Goal: Communication & Community: Answer question/provide support

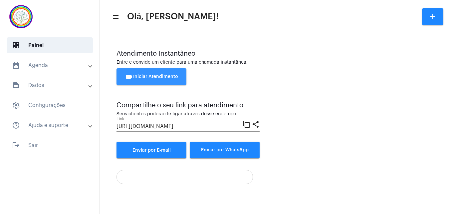
click at [156, 76] on span "videocam Iniciar Atendimento" at bounding box center [151, 76] width 53 height 5
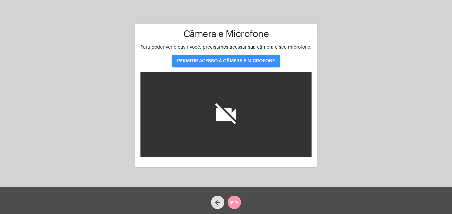
click at [235, 63] on span "PERMITIR ACESSO À CÂMERA E MICROFONE" at bounding box center [226, 61] width 98 height 5
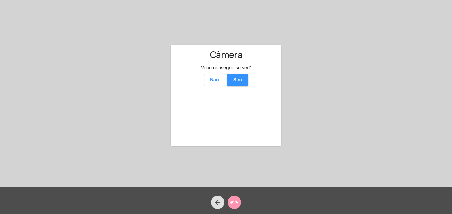
click at [241, 78] on span "Sim" at bounding box center [238, 80] width 9 height 5
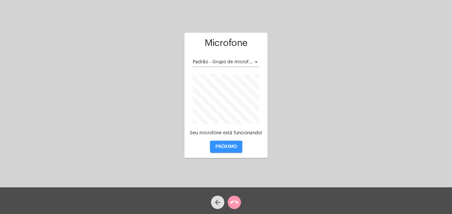
click at [229, 147] on span "PRÓXIMO" at bounding box center [227, 146] width 22 height 5
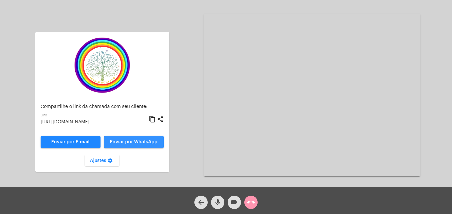
click at [143, 139] on button "Enviar por WhatsApp" at bounding box center [134, 142] width 60 height 12
click at [255, 206] on mat-icon "call_end" at bounding box center [251, 202] width 8 height 8
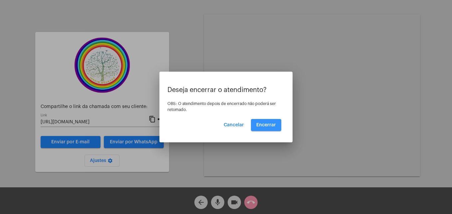
click at [267, 125] on span "Encerrar" at bounding box center [267, 125] width 20 height 5
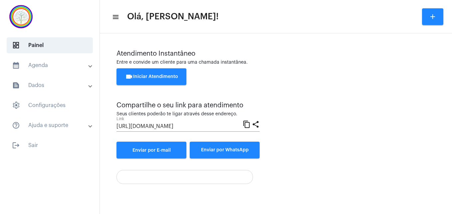
click at [246, 123] on mat-icon "content_copy" at bounding box center [247, 124] width 8 height 8
click at [168, 76] on span "videocam Iniciar Atendimento" at bounding box center [151, 76] width 53 height 5
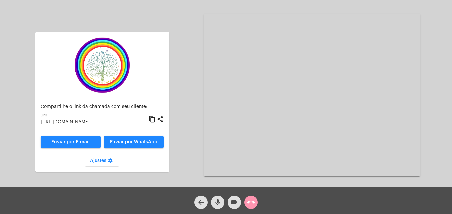
click at [151, 120] on mat-icon "content_copy" at bounding box center [152, 119] width 7 height 8
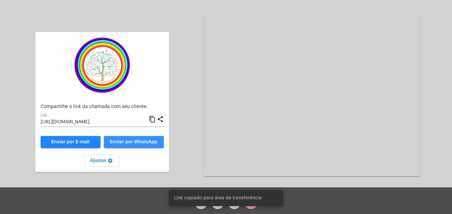
click at [149, 141] on span "Enviar por WhatsApp" at bounding box center [134, 142] width 48 height 5
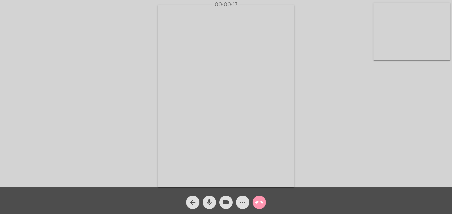
click at [376, 51] on video at bounding box center [412, 32] width 77 height 58
click at [185, 173] on video at bounding box center [286, 95] width 243 height 182
